Goal: Check status

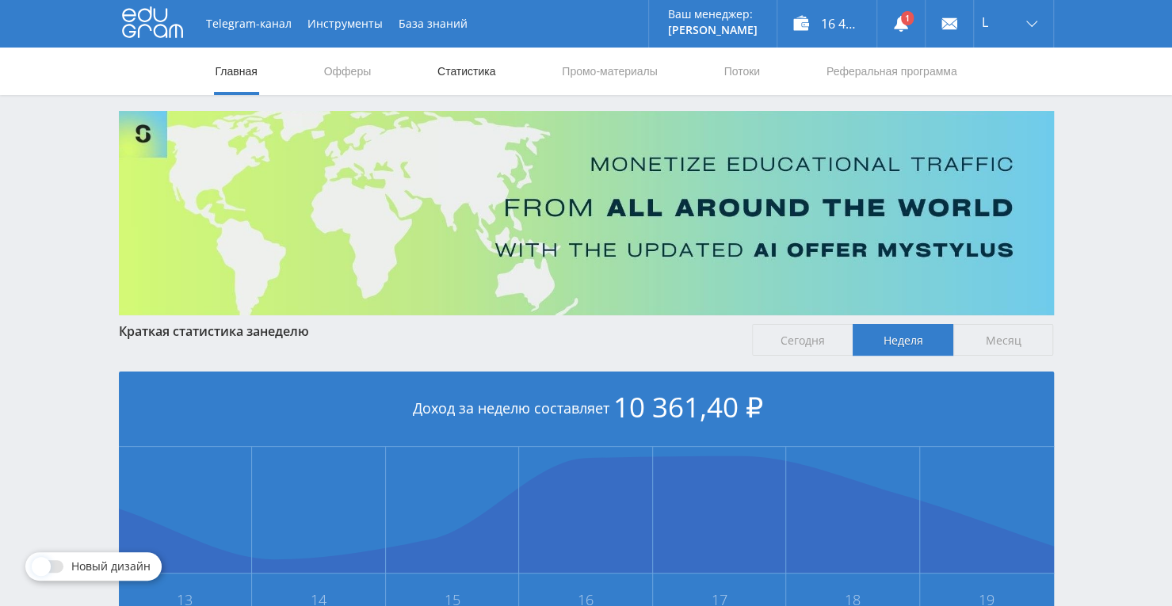
click at [479, 69] on link "Статистика" at bounding box center [467, 72] width 62 height 48
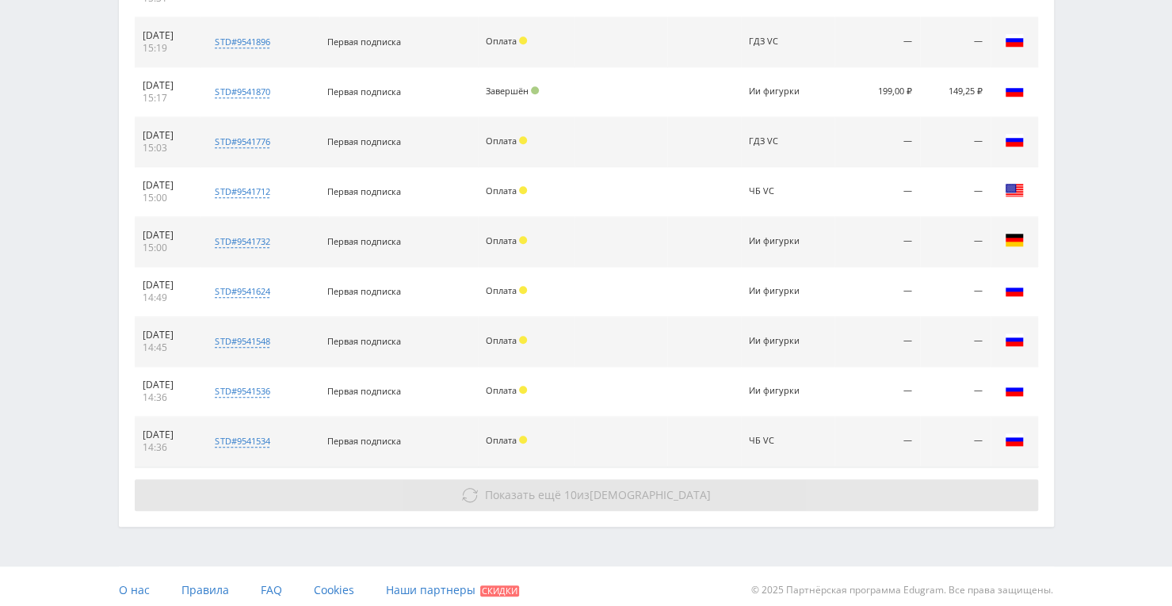
scroll to position [721, 0]
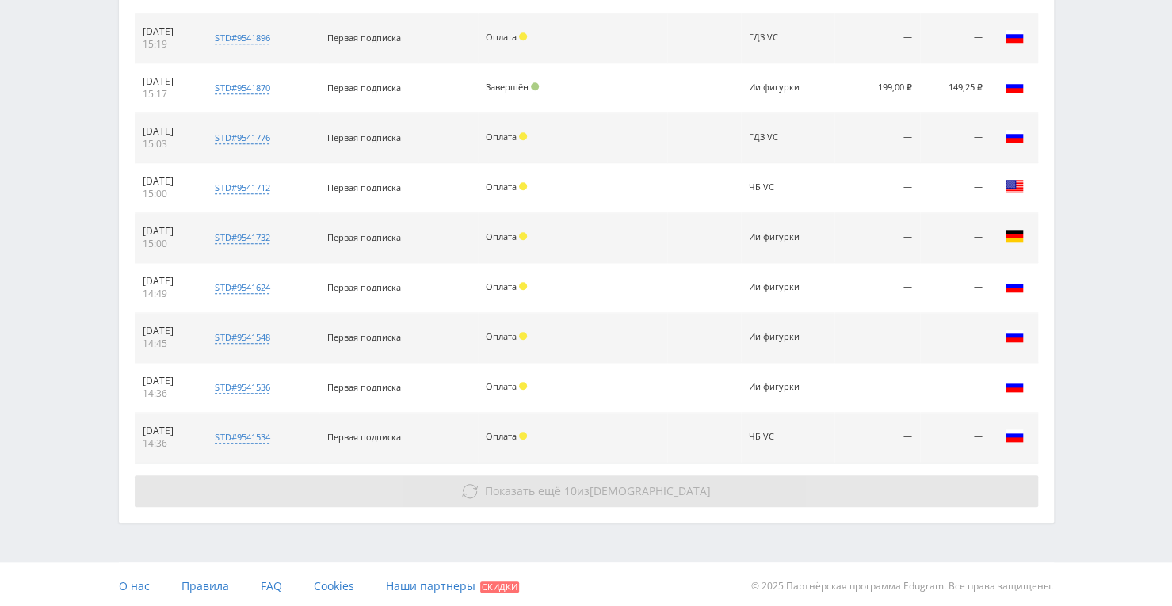
click at [655, 492] on span "1395" at bounding box center [650, 491] width 121 height 15
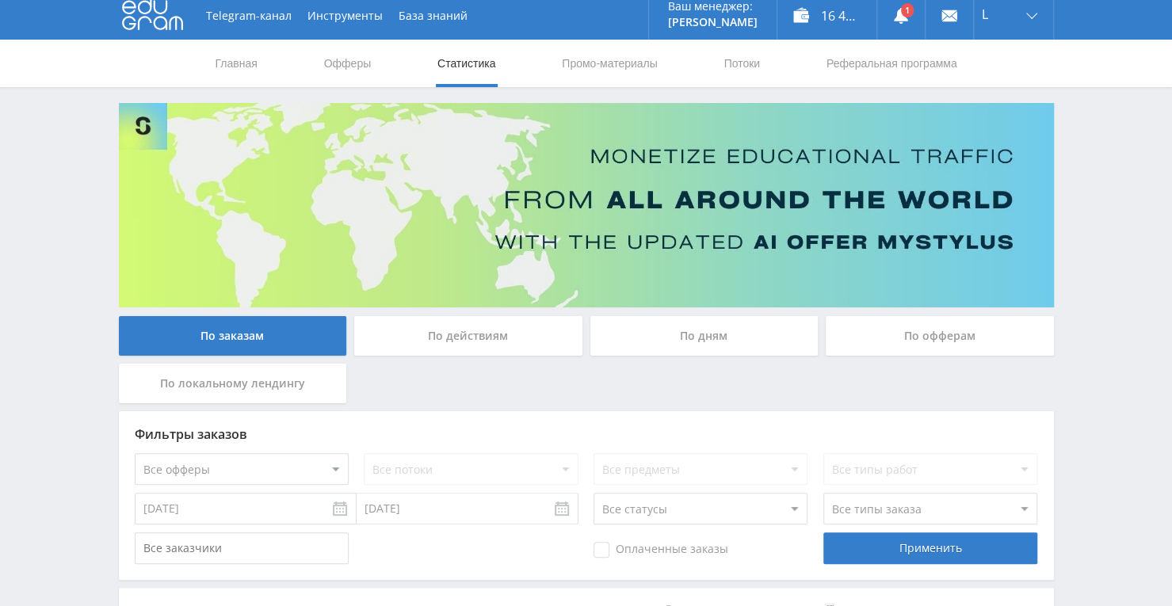
scroll to position [0, 0]
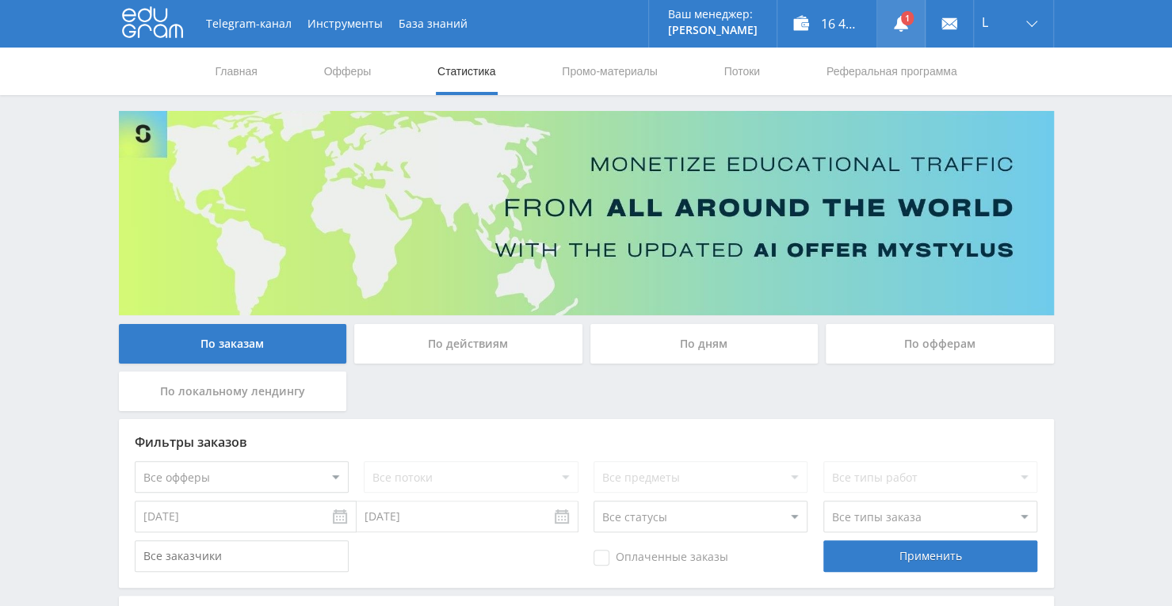
click at [890, 28] on link at bounding box center [902, 24] width 48 height 48
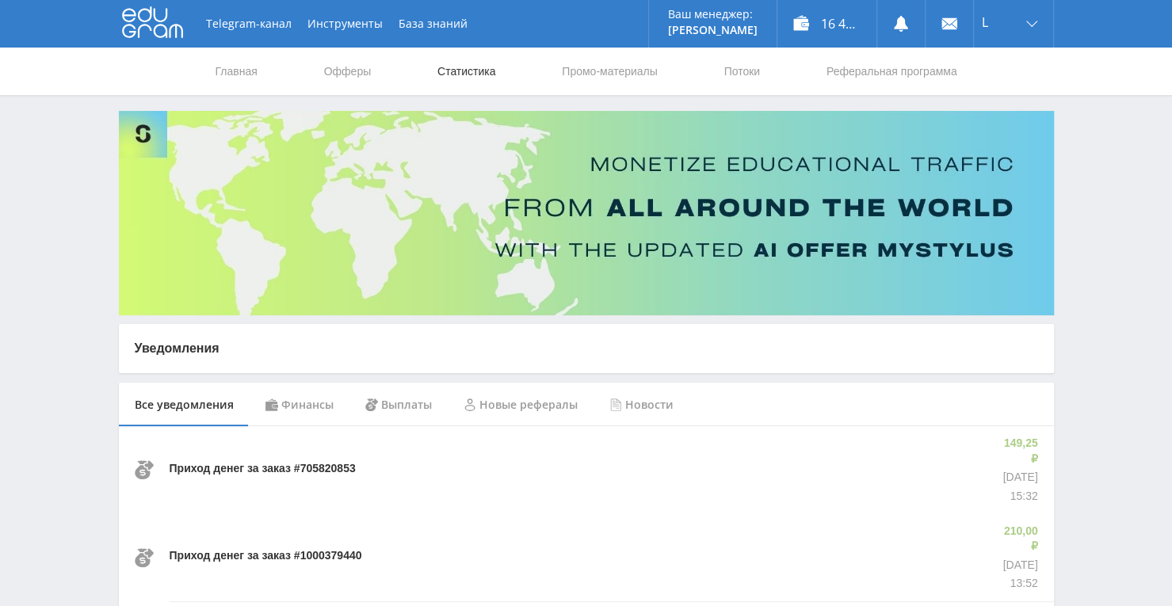
click at [470, 77] on link "Статистика" at bounding box center [467, 72] width 62 height 48
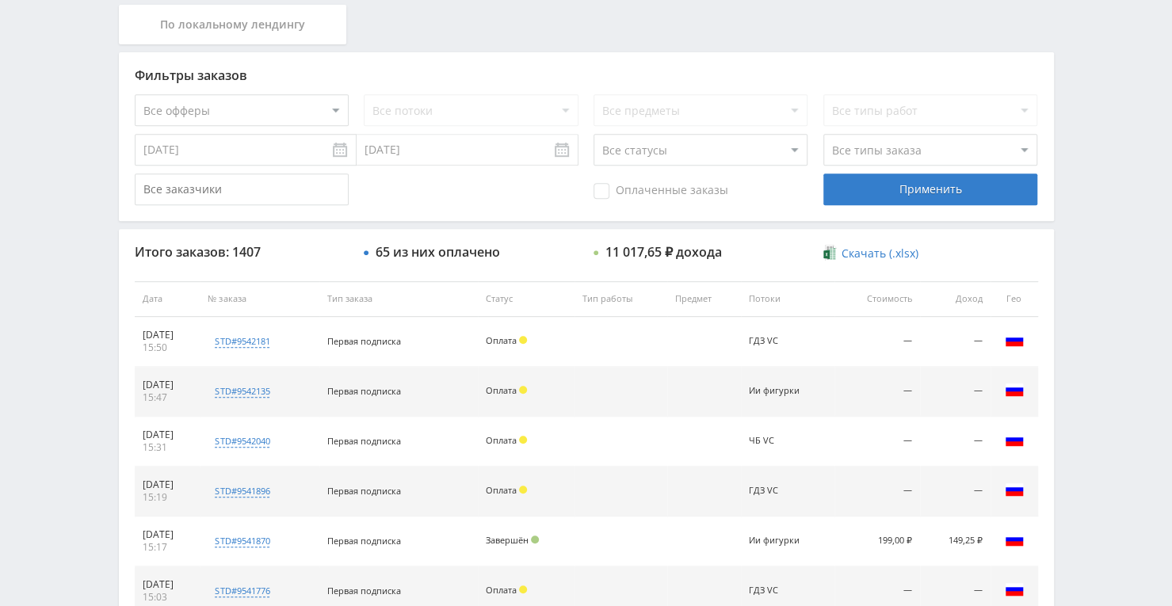
scroll to position [396, 0]
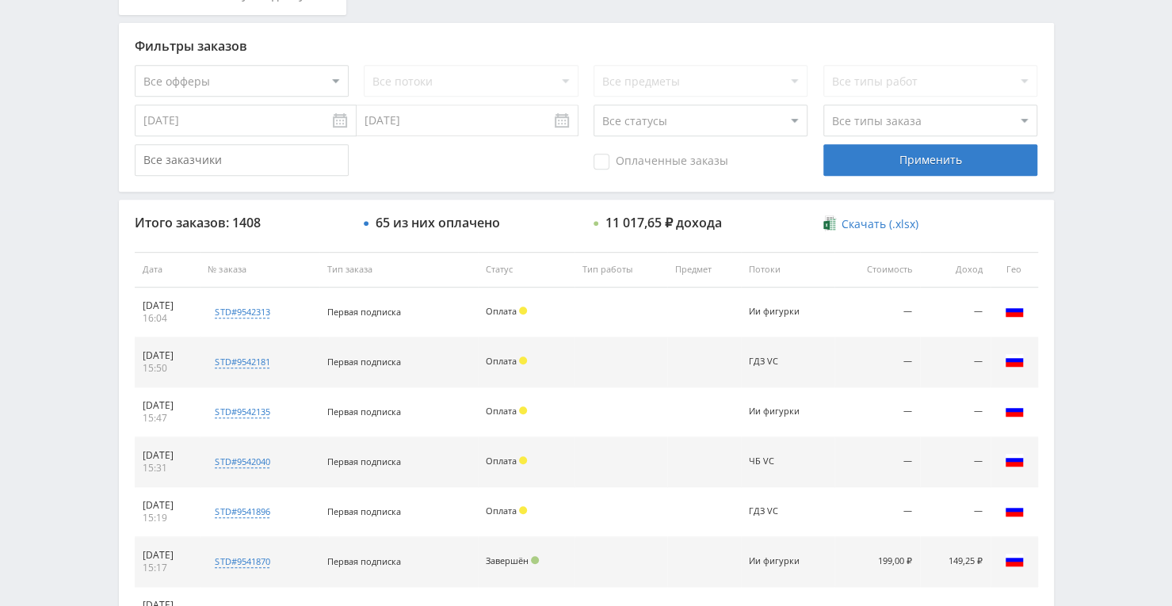
scroll to position [476, 0]
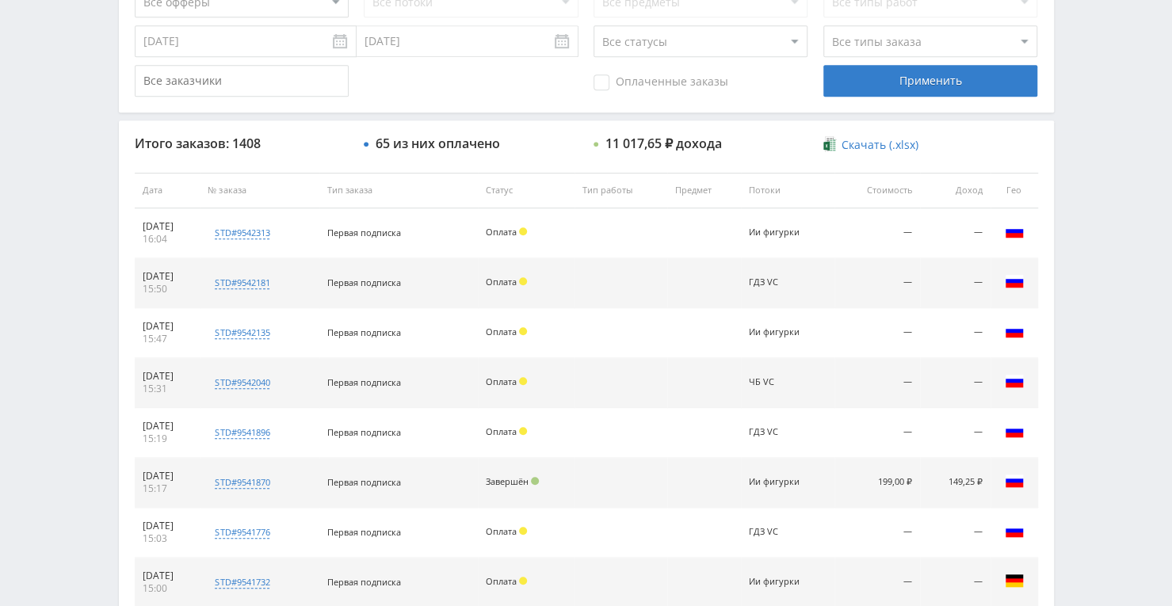
click at [598, 204] on th "Тип работы" at bounding box center [621, 191] width 93 height 36
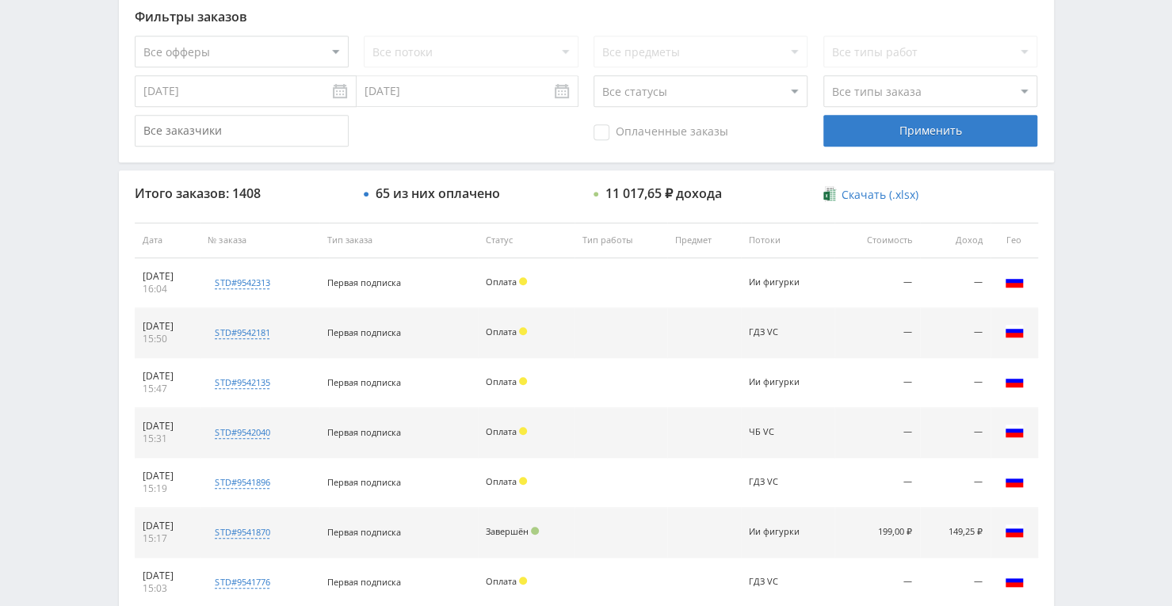
scroll to position [396, 0]
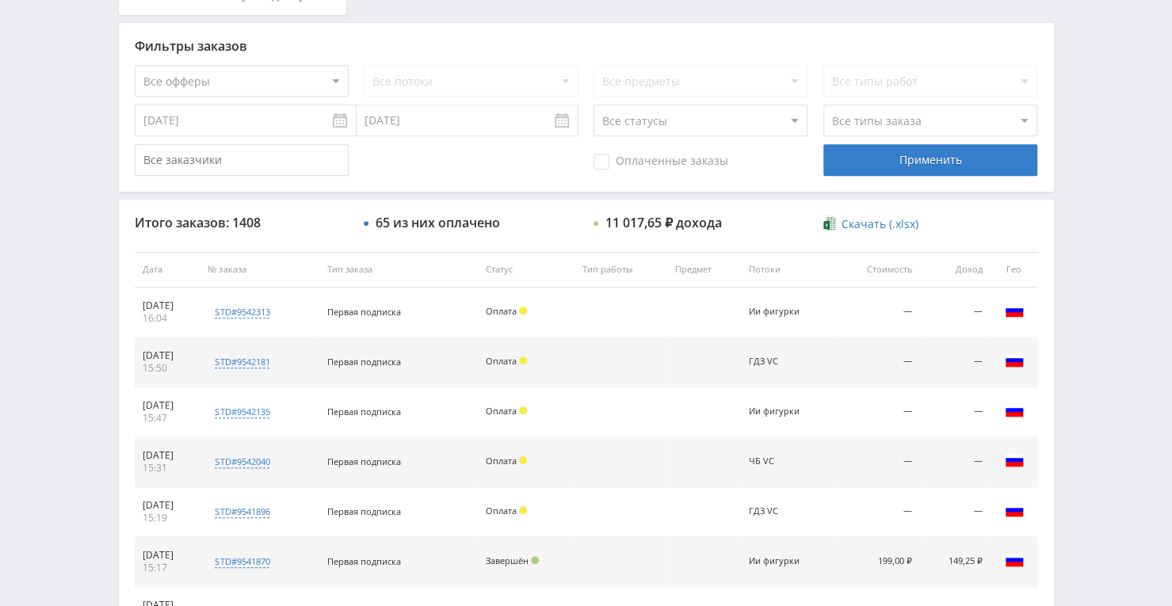
drag, startPoint x: 0, startPoint y: 335, endPoint x: 27, endPoint y: 332, distance: 27.1
click at [0, 335] on div "Telegram-канал Инструменты База знаний Ваш менеджер: [PERSON_NAME] Online @edug…" at bounding box center [586, 269] width 1172 height 1331
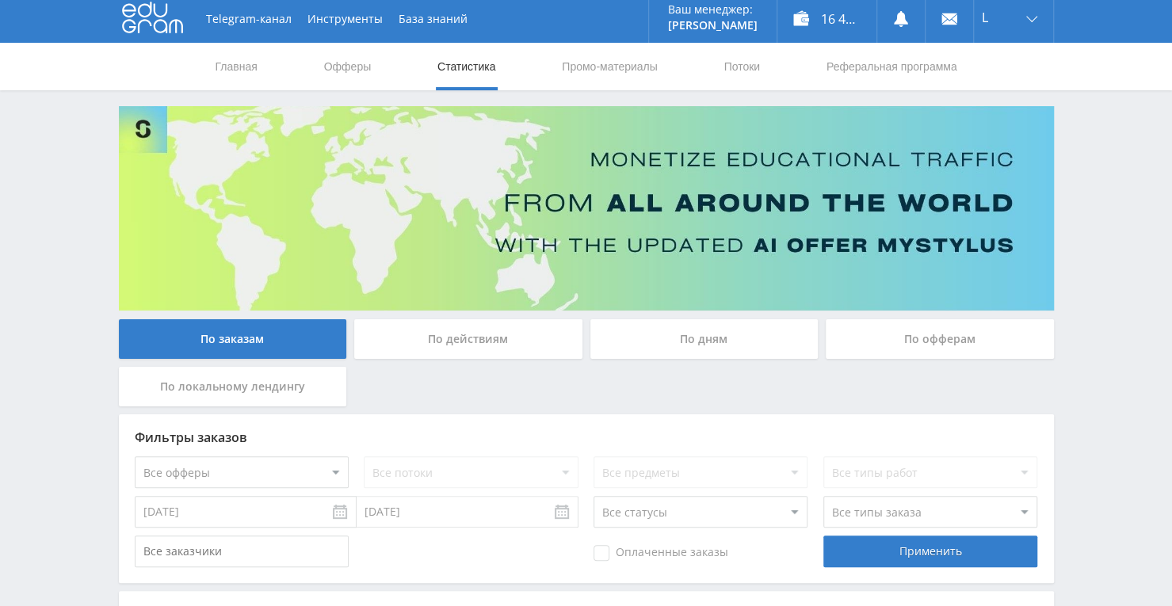
scroll to position [0, 0]
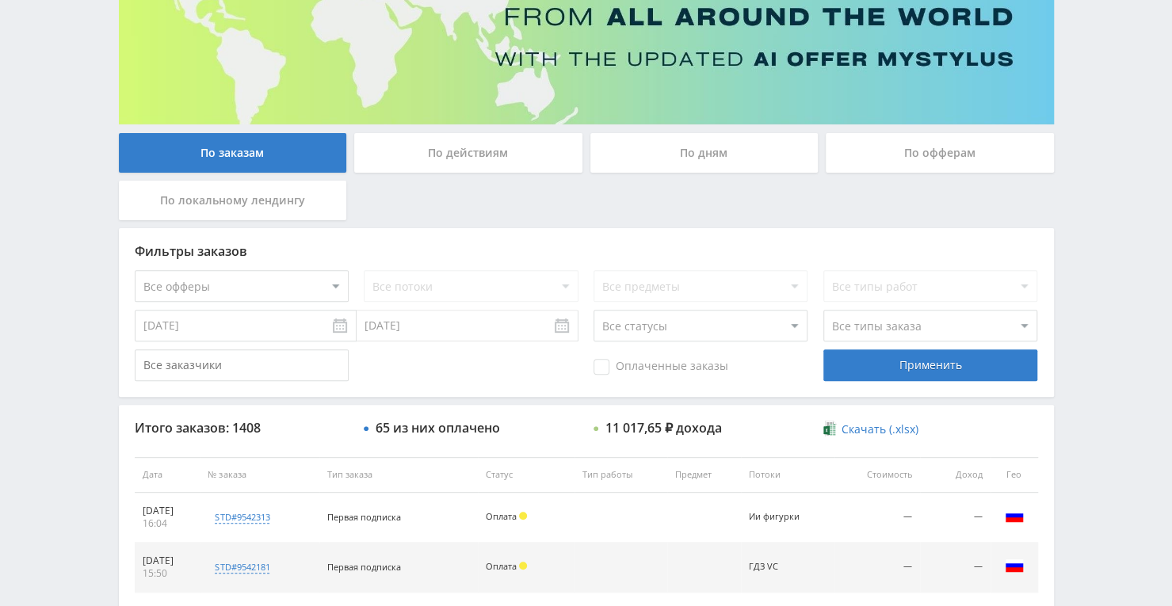
scroll to position [190, 0]
